Goal: Information Seeking & Learning: Learn about a topic

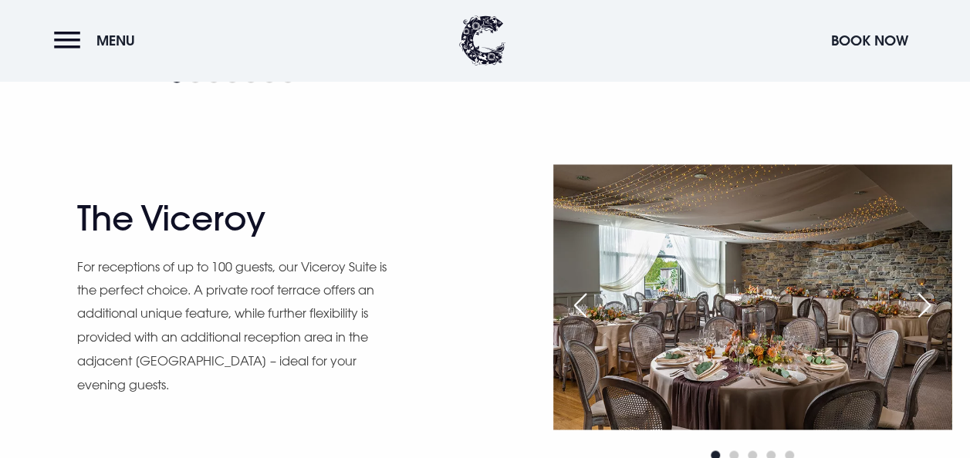
scroll to position [1115, 0]
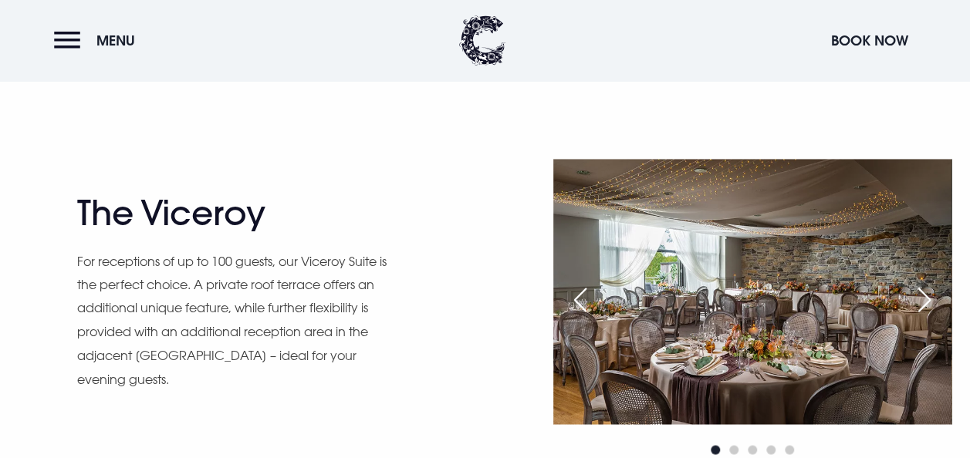
click at [924, 292] on div "Next slide" at bounding box center [924, 300] width 39 height 34
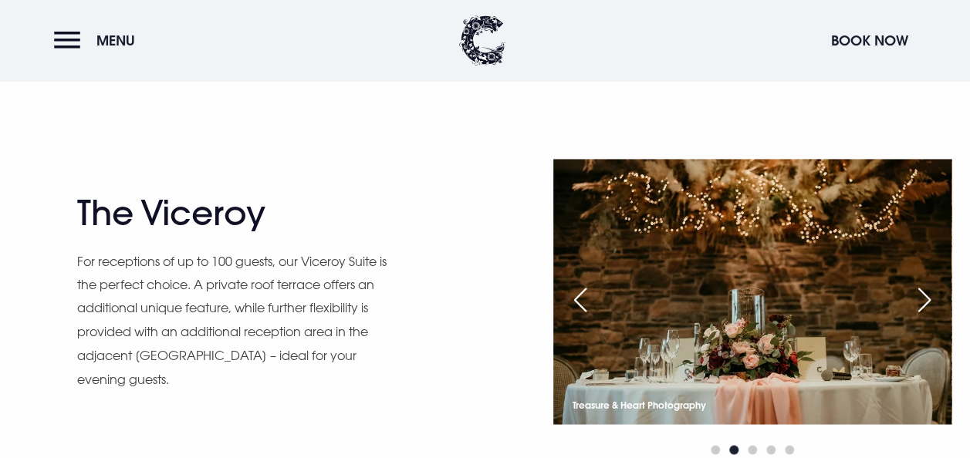
click at [924, 292] on div "Next slide" at bounding box center [924, 300] width 39 height 34
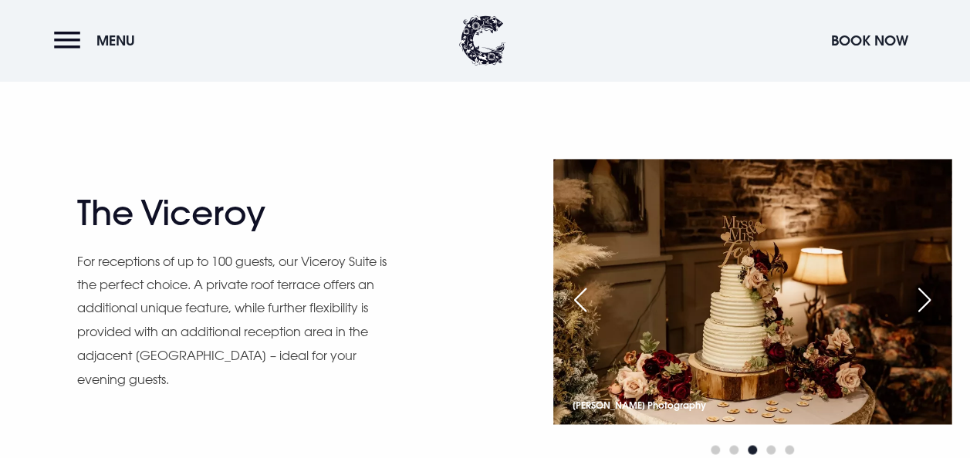
click at [924, 292] on div "Next slide" at bounding box center [924, 300] width 39 height 34
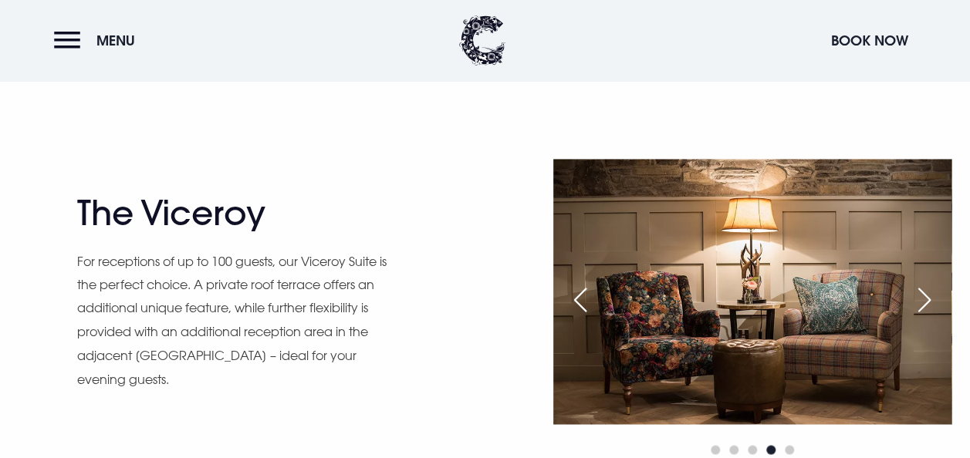
click at [924, 292] on div "Next slide" at bounding box center [924, 300] width 39 height 34
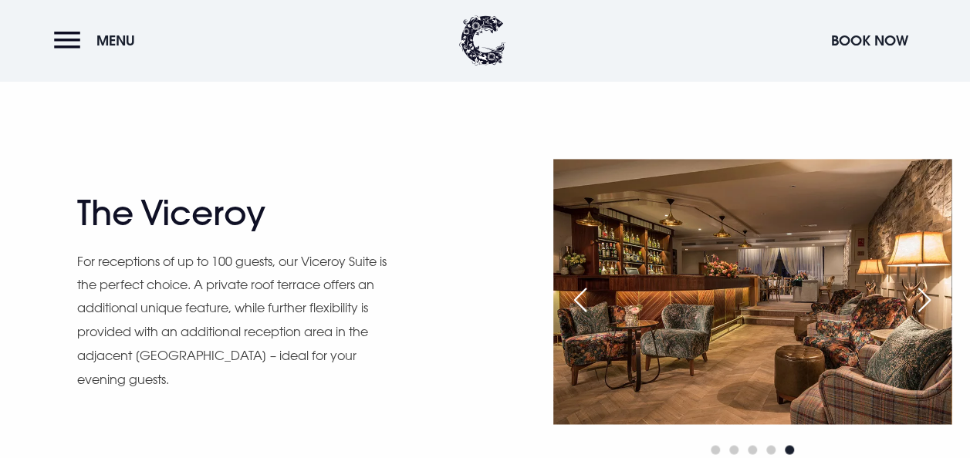
click at [924, 292] on div "Next slide" at bounding box center [924, 300] width 39 height 34
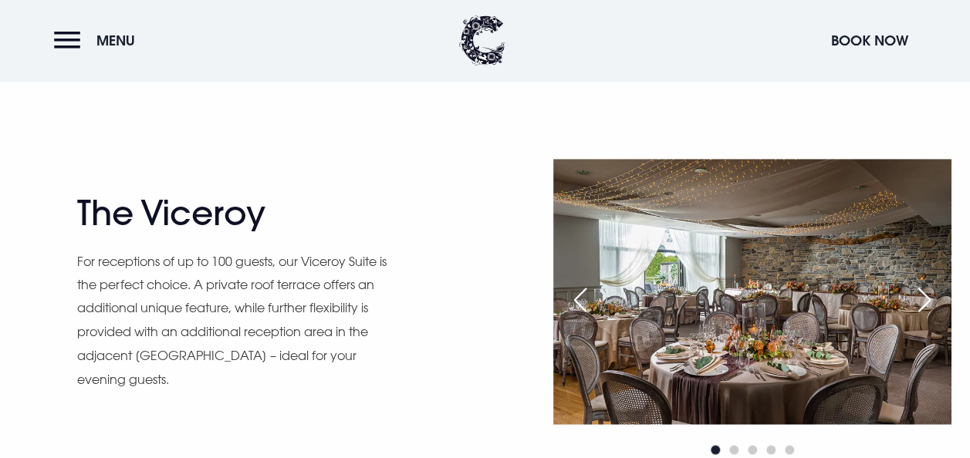
click at [924, 292] on div "Next slide" at bounding box center [924, 300] width 39 height 34
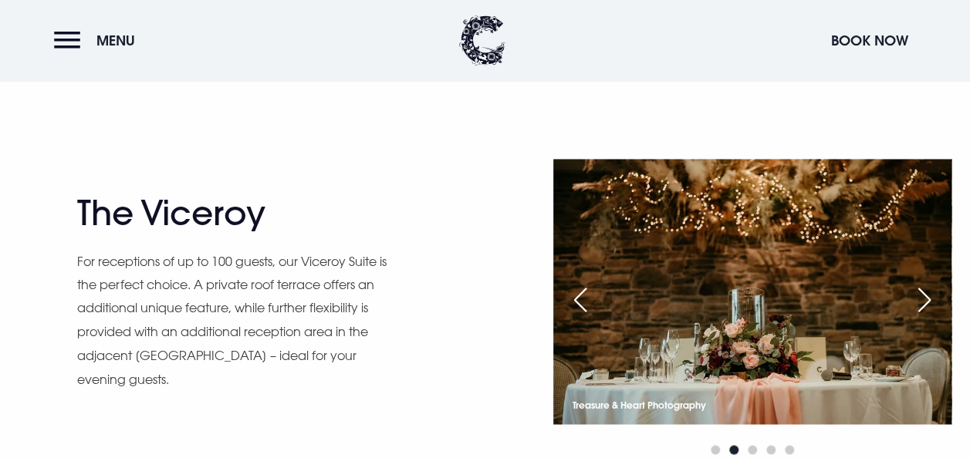
click at [924, 292] on div "Next slide" at bounding box center [924, 300] width 39 height 34
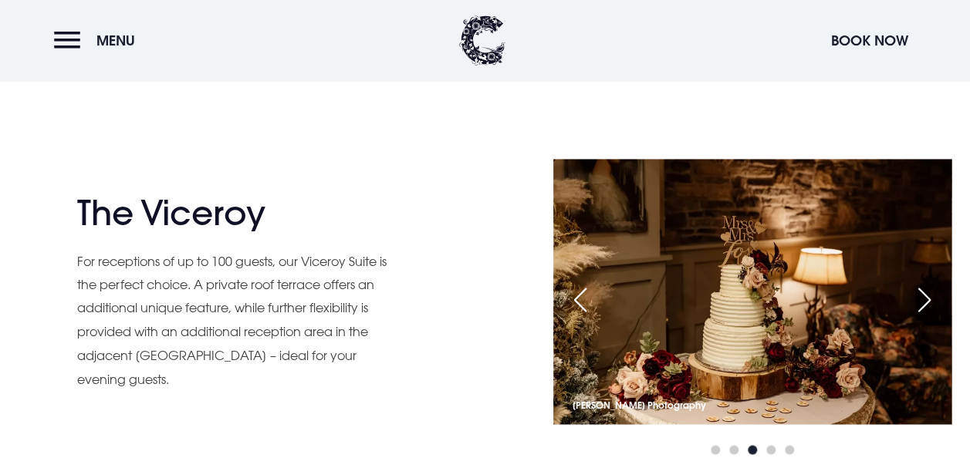
click at [924, 292] on div "Next slide" at bounding box center [924, 300] width 39 height 34
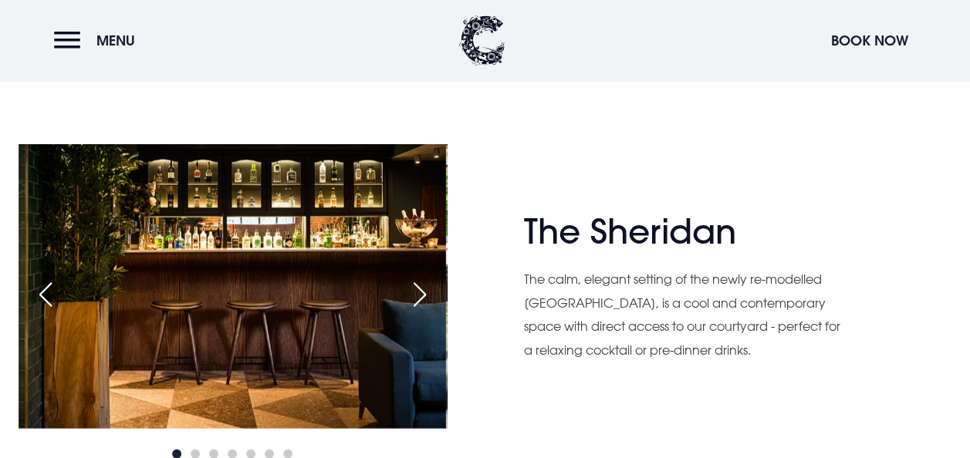
scroll to position [1533, 0]
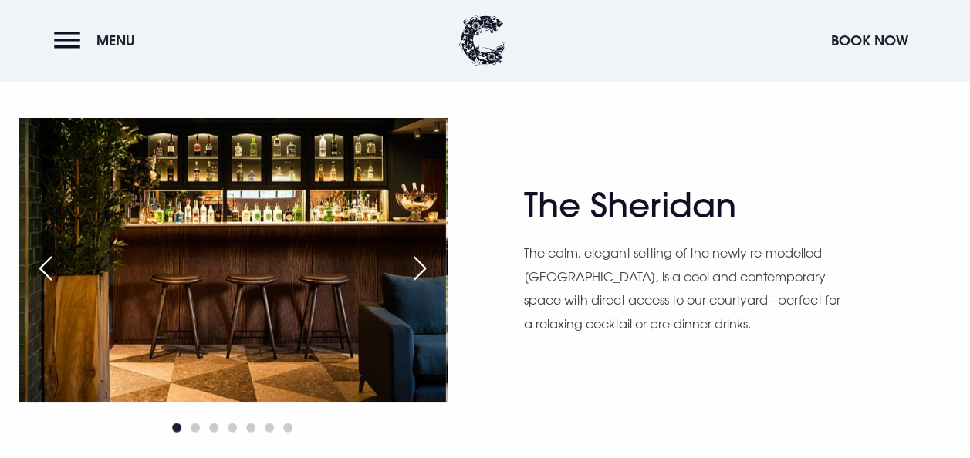
click at [407, 264] on div "Next slide" at bounding box center [419, 268] width 39 height 34
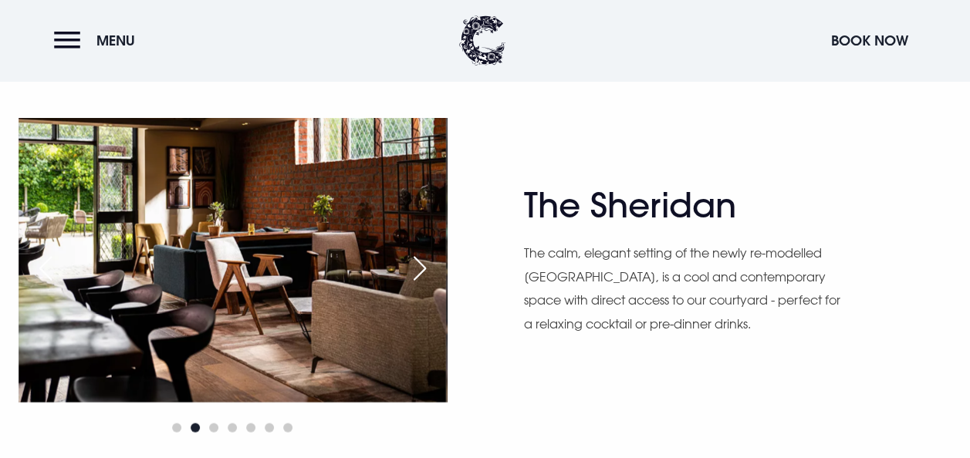
click at [407, 264] on div "Next slide" at bounding box center [419, 268] width 39 height 34
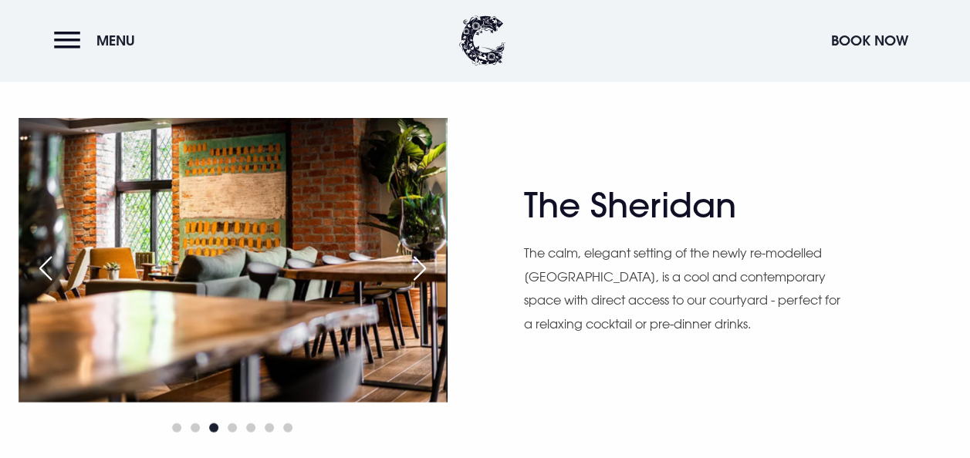
click at [407, 264] on div "Next slide" at bounding box center [419, 268] width 39 height 34
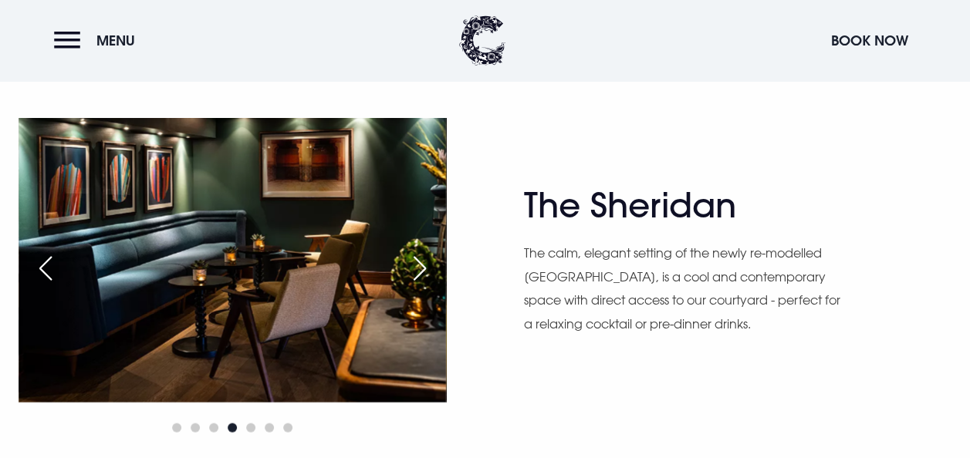
click at [407, 264] on div "Next slide" at bounding box center [419, 268] width 39 height 34
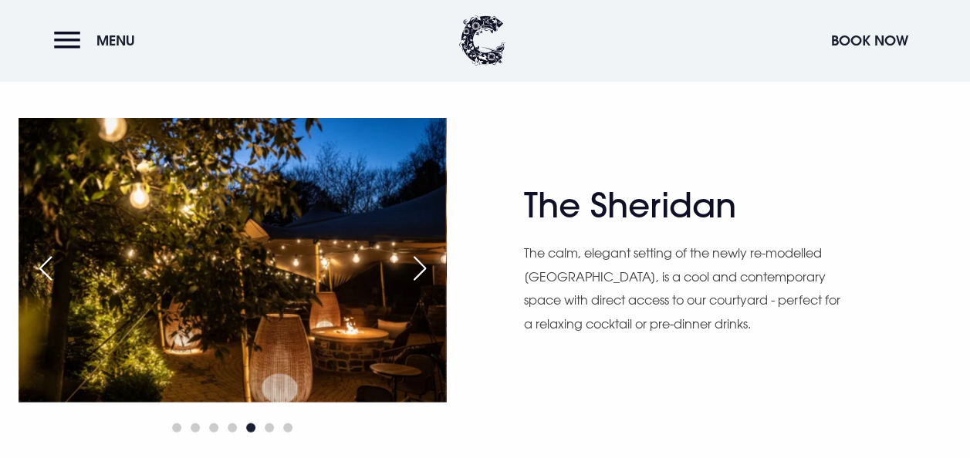
click at [407, 264] on div "Next slide" at bounding box center [419, 268] width 39 height 34
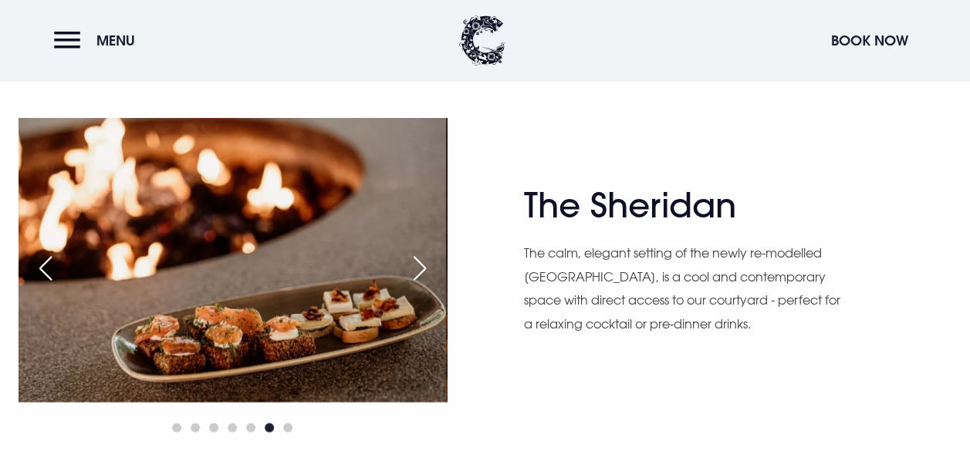
click at [413, 264] on div "Next slide" at bounding box center [419, 268] width 39 height 34
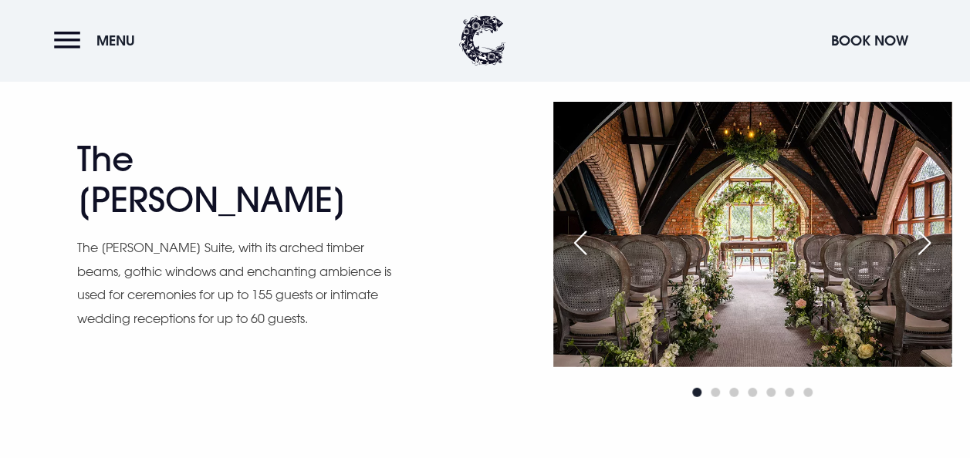
scroll to position [1931, 0]
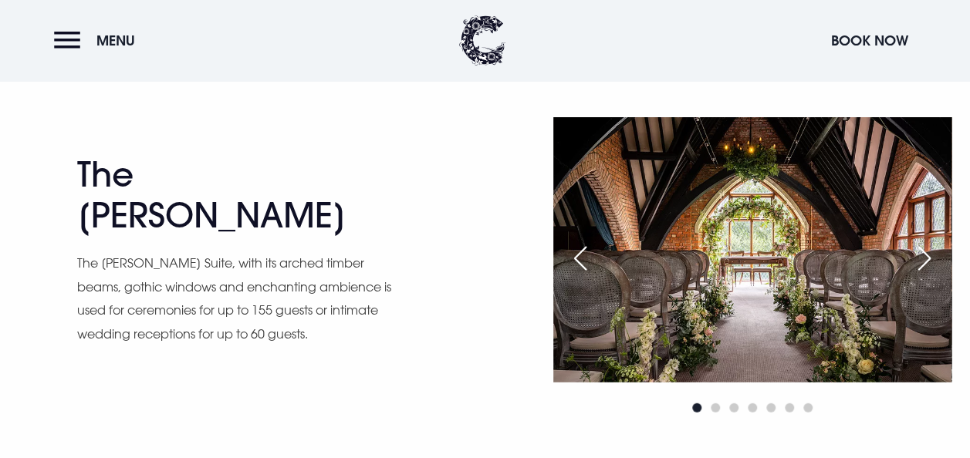
click at [926, 259] on div "Next slide" at bounding box center [924, 258] width 39 height 34
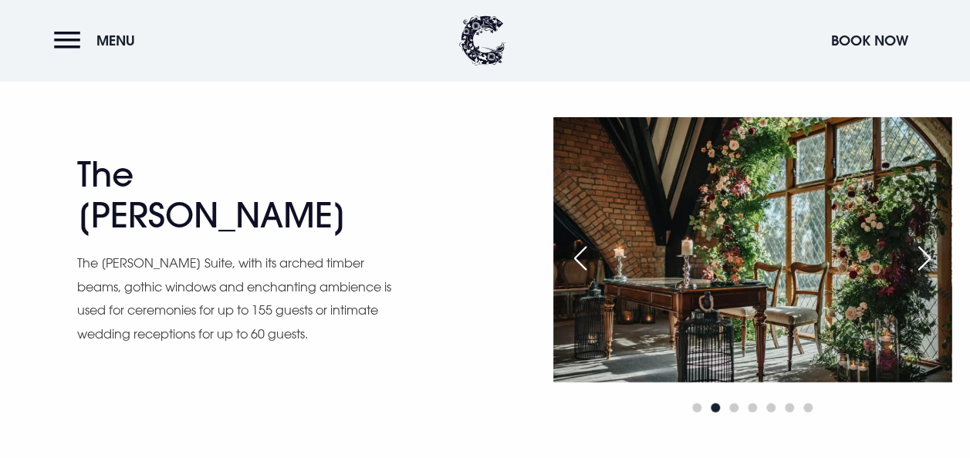
click at [926, 259] on div "Next slide" at bounding box center [924, 258] width 39 height 34
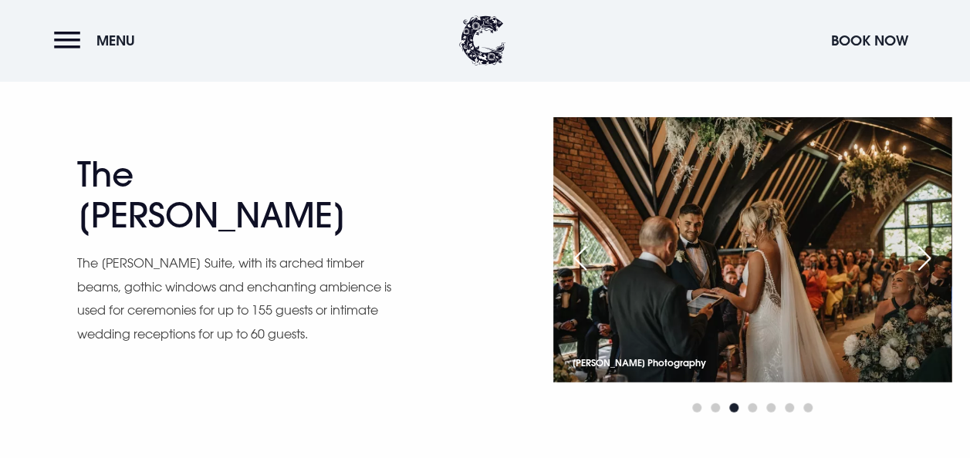
click at [926, 259] on div "Next slide" at bounding box center [924, 258] width 39 height 34
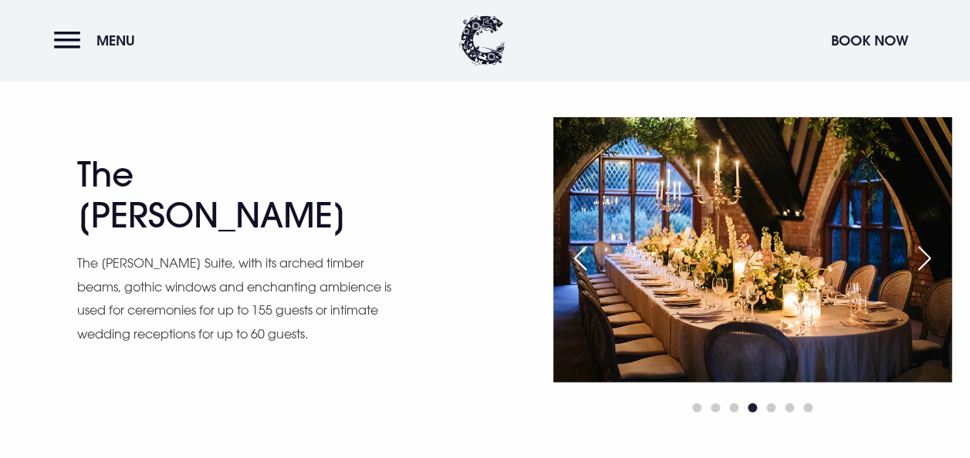
click at [926, 259] on div "Next slide" at bounding box center [924, 258] width 39 height 34
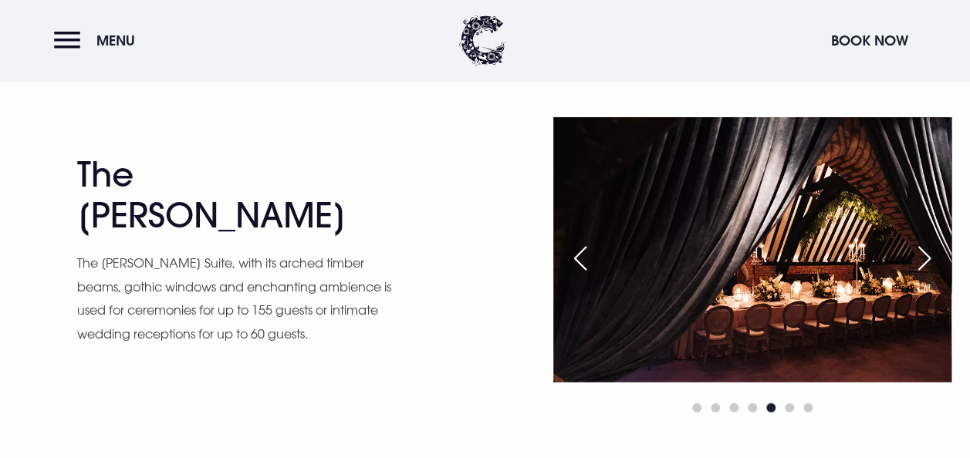
click at [926, 259] on div "Next slide" at bounding box center [924, 258] width 39 height 34
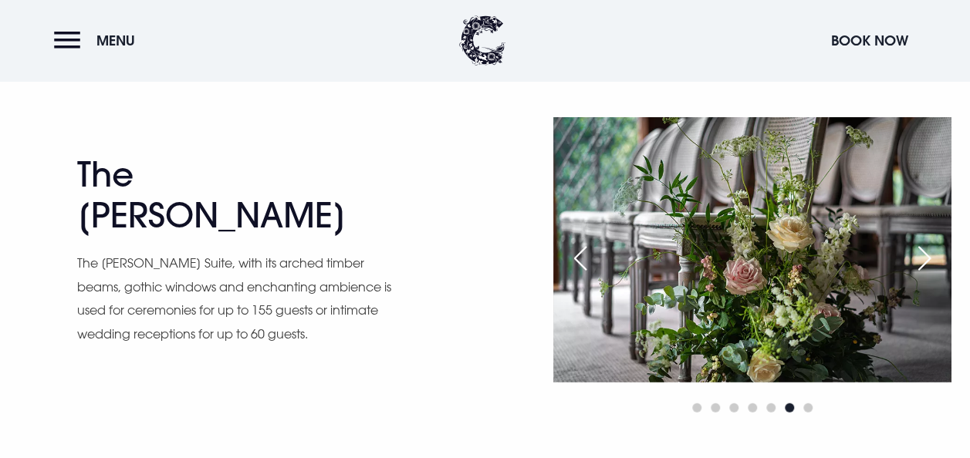
click at [926, 259] on div "Next slide" at bounding box center [924, 258] width 39 height 34
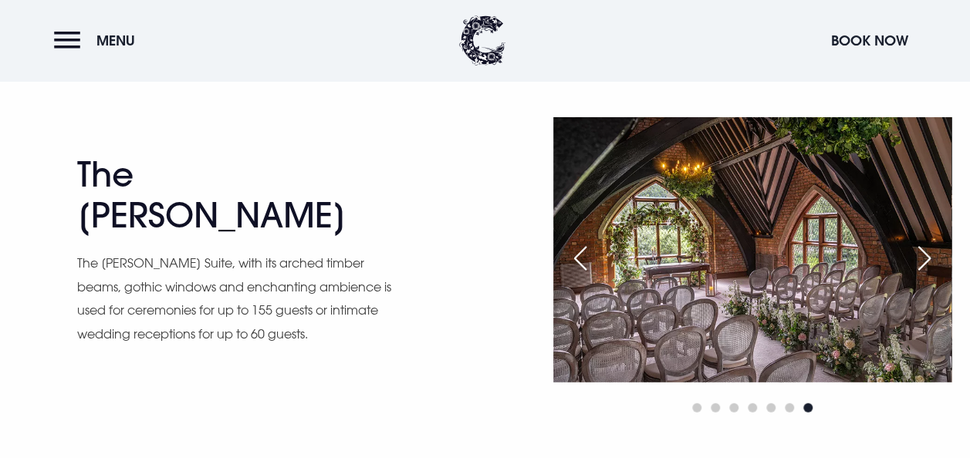
click at [926, 259] on div "Next slide" at bounding box center [924, 258] width 39 height 34
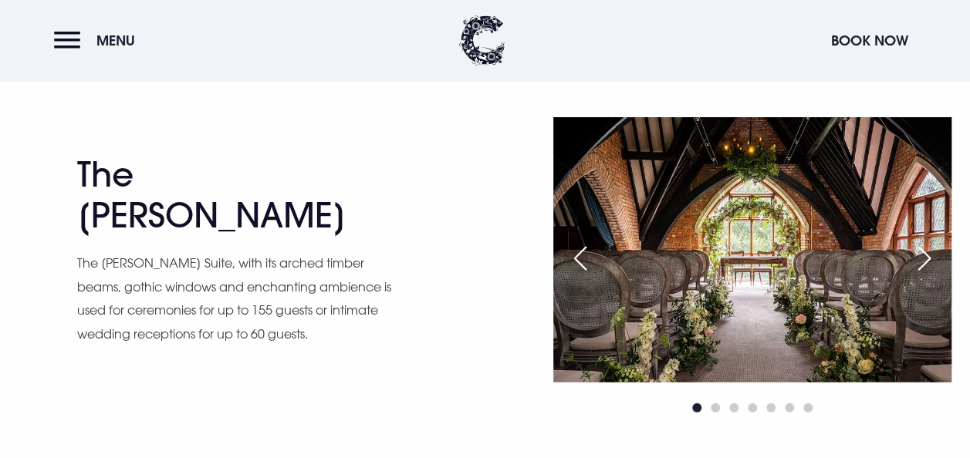
click at [926, 259] on div "Next slide" at bounding box center [924, 258] width 39 height 34
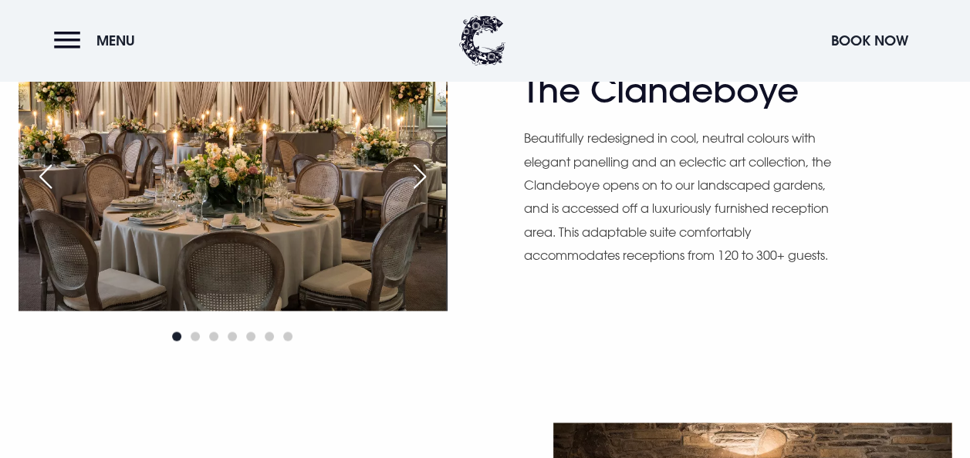
scroll to position [0, 0]
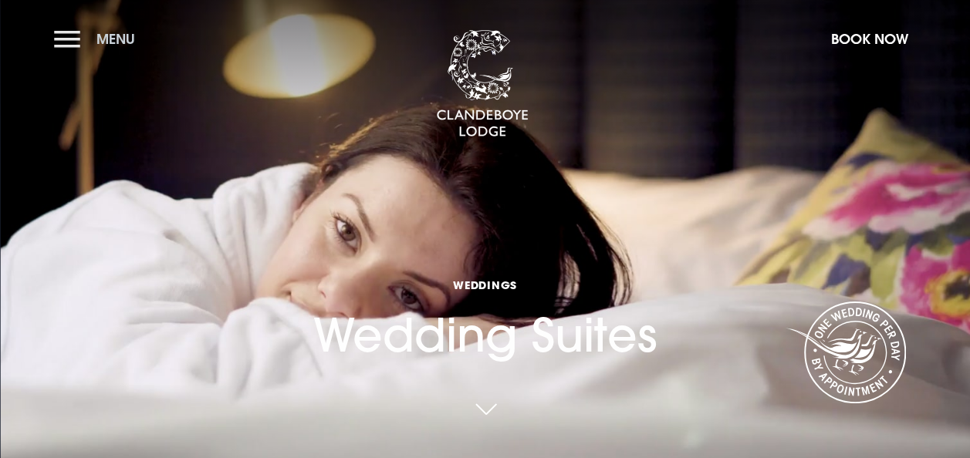
click at [60, 48] on button "Menu" at bounding box center [98, 38] width 89 height 33
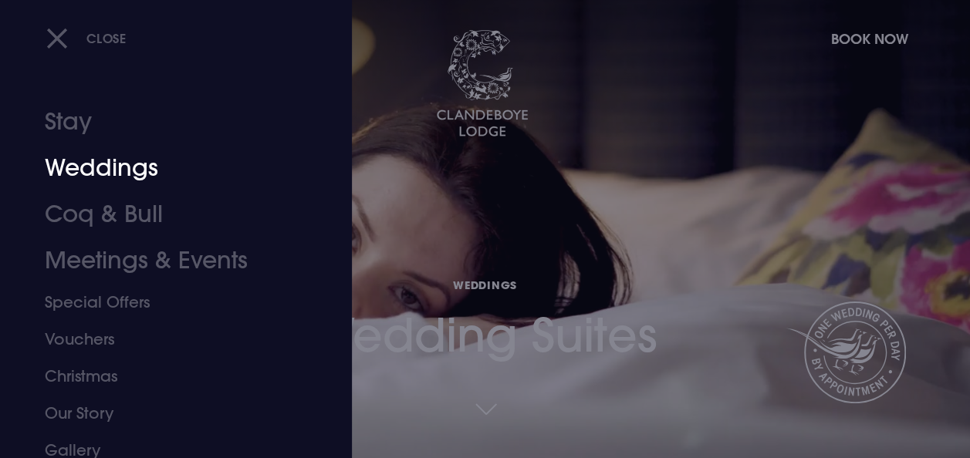
click at [109, 174] on link "Weddings" at bounding box center [165, 168] width 241 height 46
